Goal: Check status: Check status

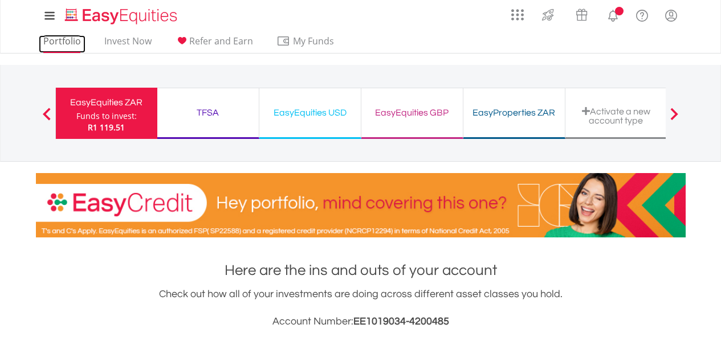
click at [51, 43] on link "Portfolio" at bounding box center [62, 44] width 47 height 18
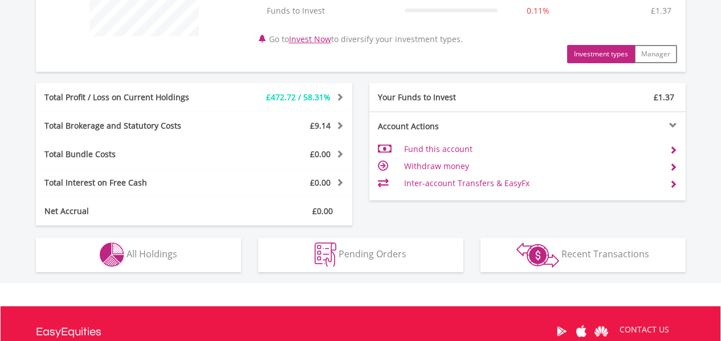
scroll to position [570, 0]
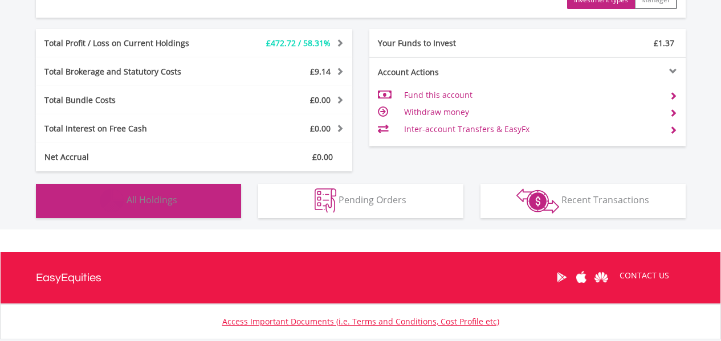
click at [208, 203] on button "Holdings All Holdings" at bounding box center [138, 201] width 205 height 34
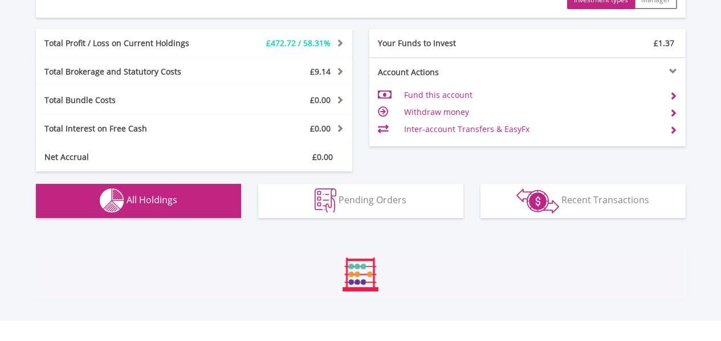
scroll to position [822, 0]
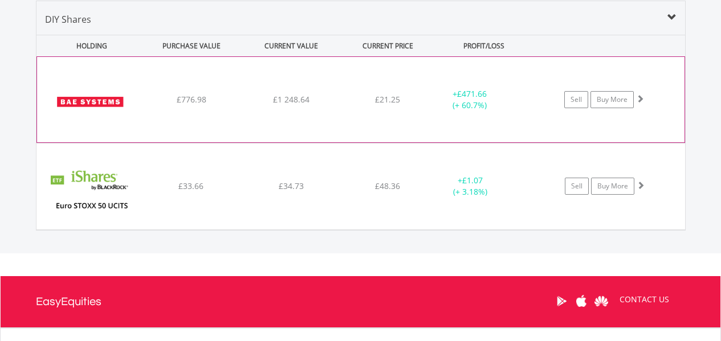
click at [301, 106] on div "﻿ BAE Systems PLC £776.98 £1 248.64 £21.25 + £471.66 (+ 60.7%) Sell Buy More" at bounding box center [360, 99] width 647 height 85
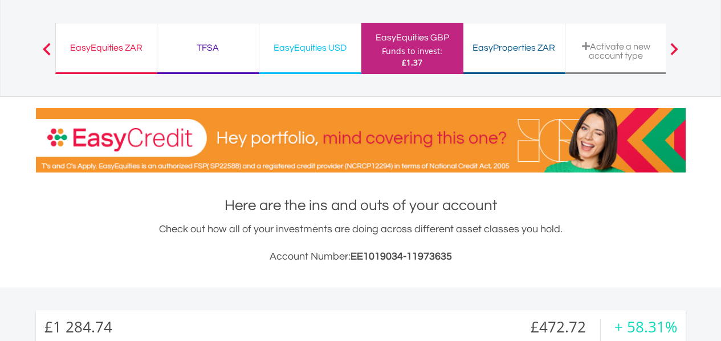
scroll to position [0, 0]
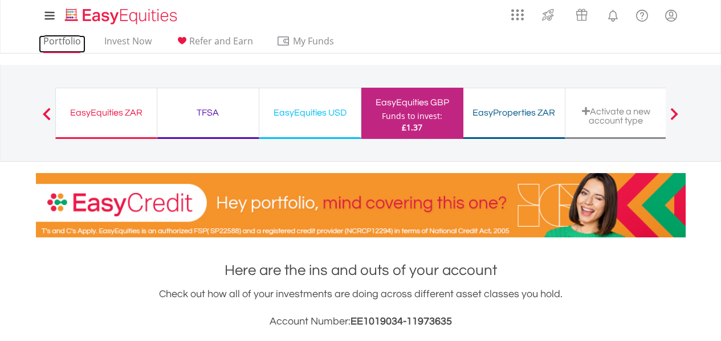
click at [70, 42] on link "Portfolio" at bounding box center [62, 44] width 47 height 18
click at [324, 115] on div "EasyEquities USD" at bounding box center [310, 113] width 88 height 16
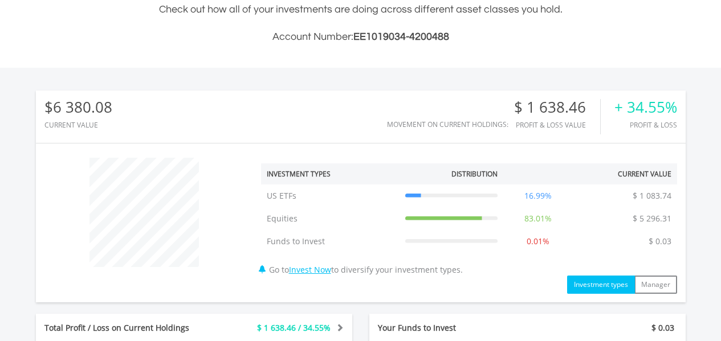
scroll to position [109, 217]
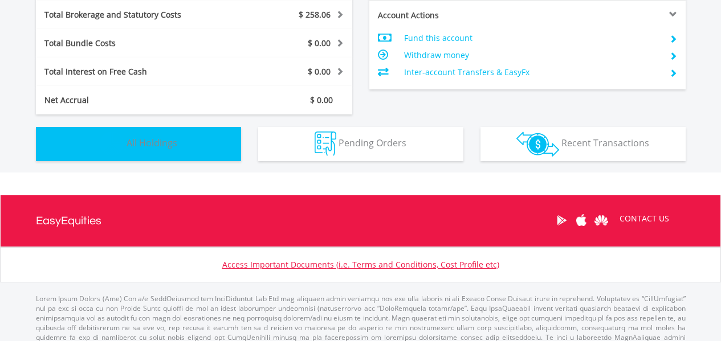
click at [141, 140] on span "All Holdings" at bounding box center [152, 143] width 51 height 13
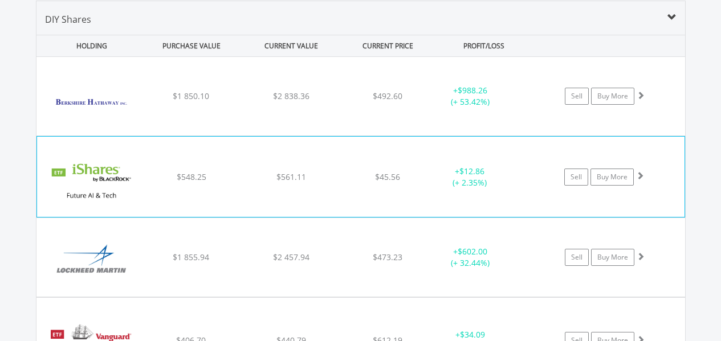
scroll to position [879, 0]
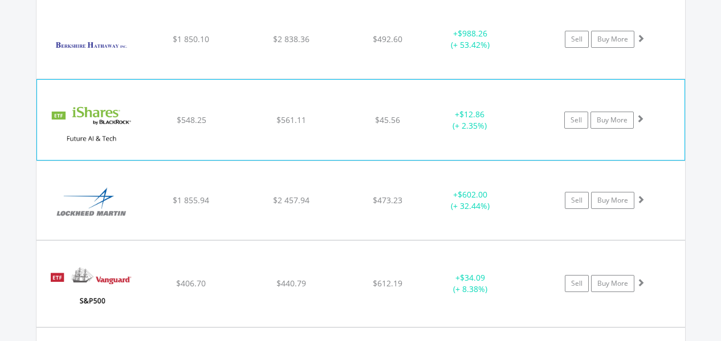
click at [209, 133] on div "﻿ iShares Future AI & Tech ETF $548.25 $561.11 $45.56 + $12.86 (+ 2.35%) Sell B…" at bounding box center [360, 120] width 647 height 80
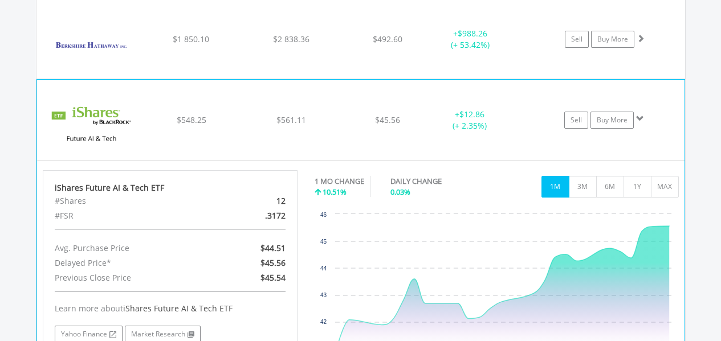
click at [209, 133] on div "﻿ iShares Future AI & Tech ETF $548.25 $561.11 $45.56 + $12.86 (+ 2.35%) Sell B…" at bounding box center [360, 120] width 647 height 80
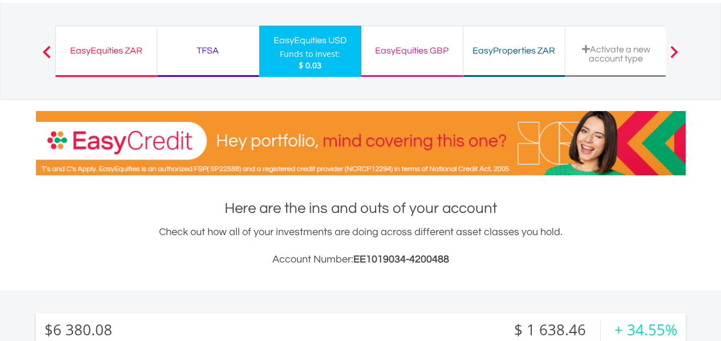
scroll to position [0, 0]
